Goal: Go to known website: Access a specific website the user already knows

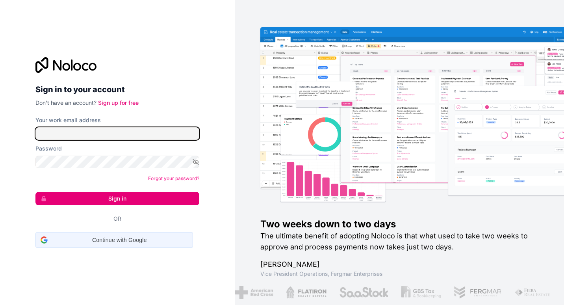
type input "[EMAIL_ADDRESS][DOMAIN_NAME]"
click at [141, 243] on span "Continue with Google" at bounding box center [119, 240] width 137 height 8
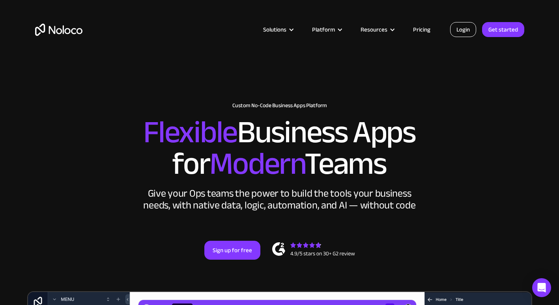
click at [458, 31] on link "Login" at bounding box center [463, 29] width 26 height 15
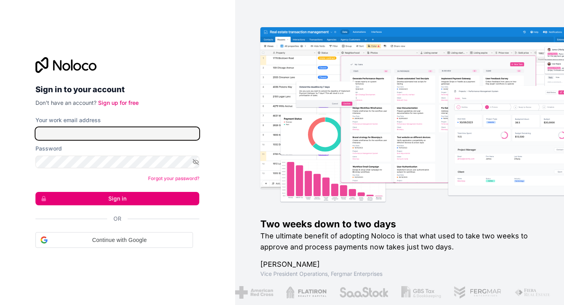
type input "gaby@neonaccounting.com"
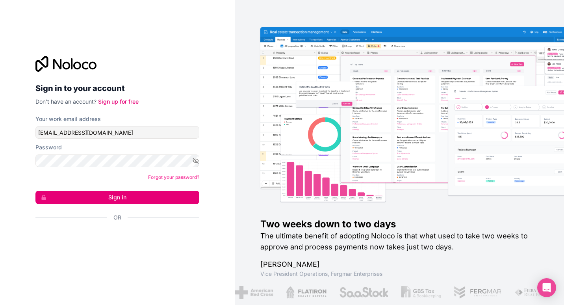
click at [181, 198] on button "Sign in" at bounding box center [117, 197] width 164 height 13
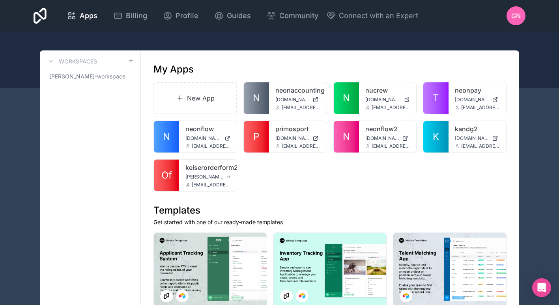
click at [175, 134] on link "N" at bounding box center [166, 137] width 25 height 32
